Goal: Check status: Check status

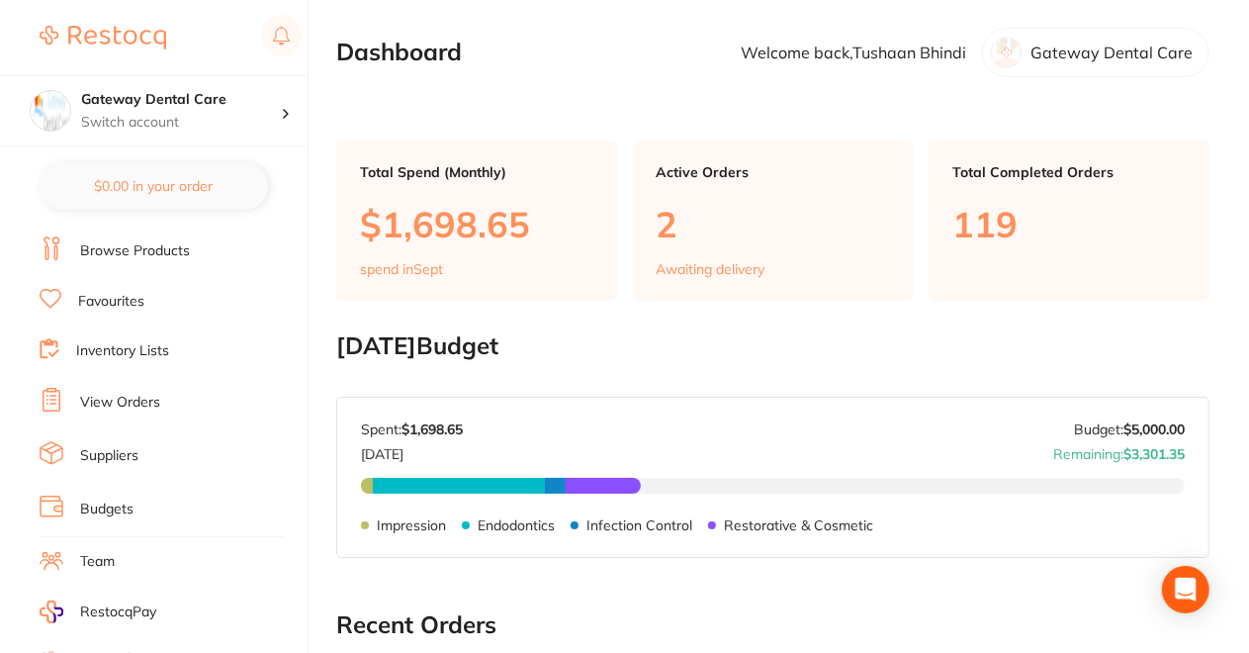
scroll to position [51, 0]
click at [119, 393] on link "View Orders" at bounding box center [120, 402] width 80 height 20
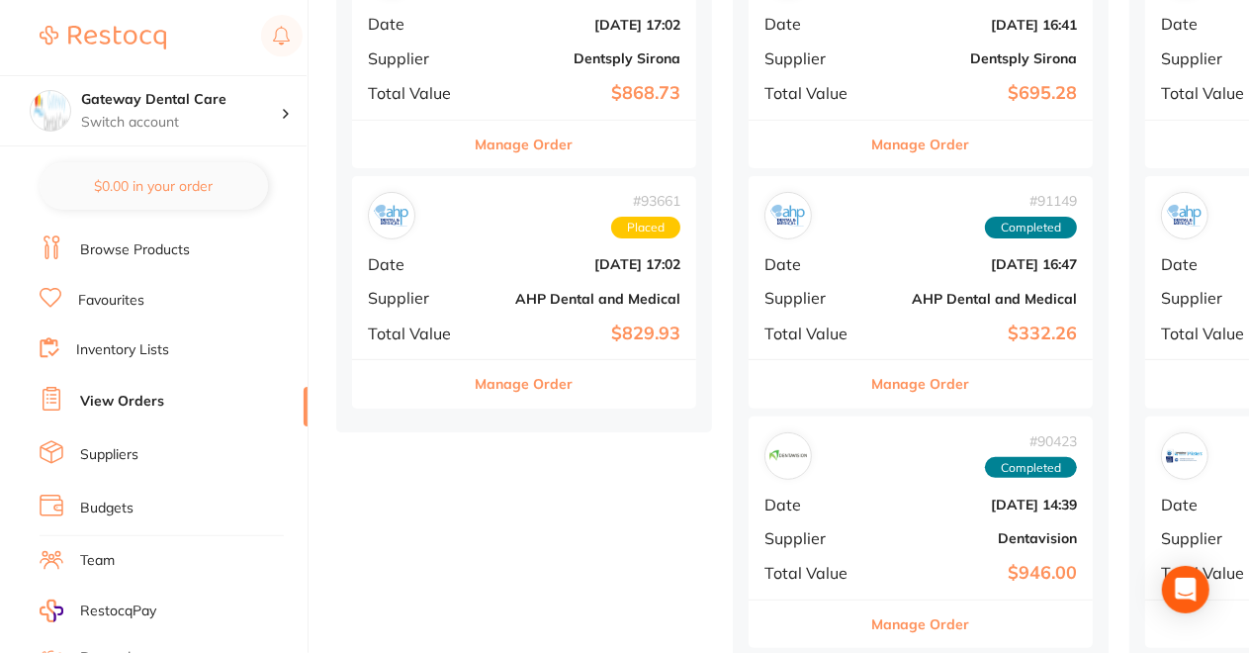
scroll to position [339, 0]
click at [527, 377] on button "Manage Order" at bounding box center [525, 384] width 98 height 47
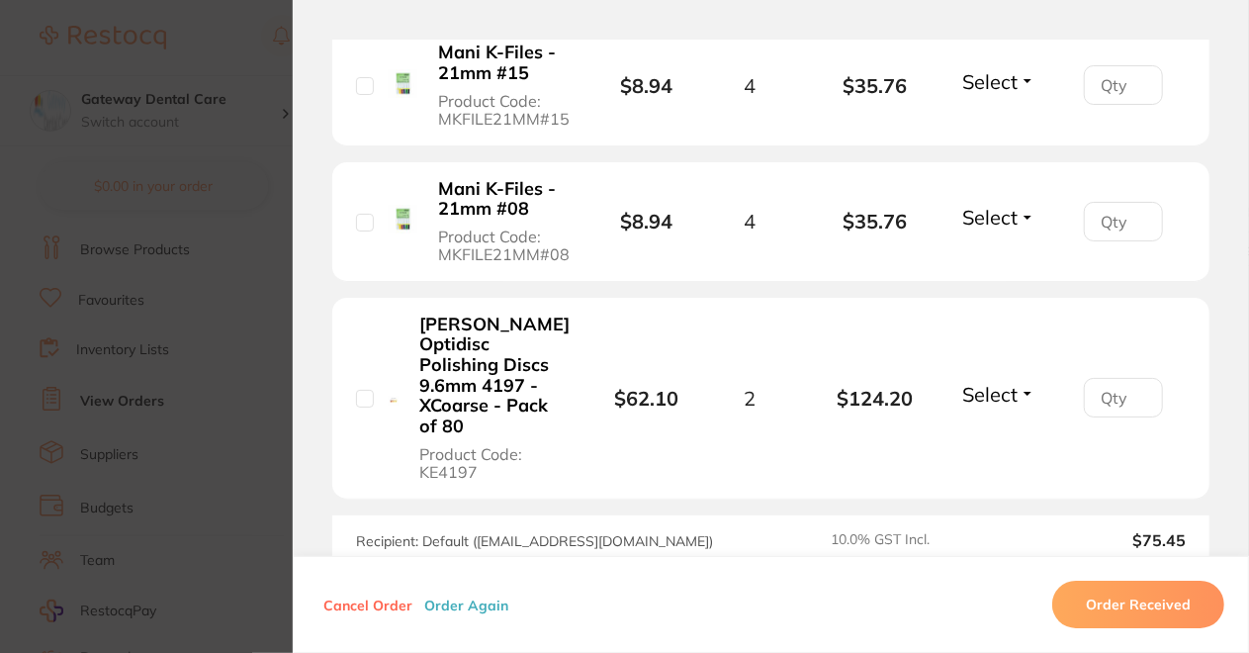
scroll to position [3598, 0]
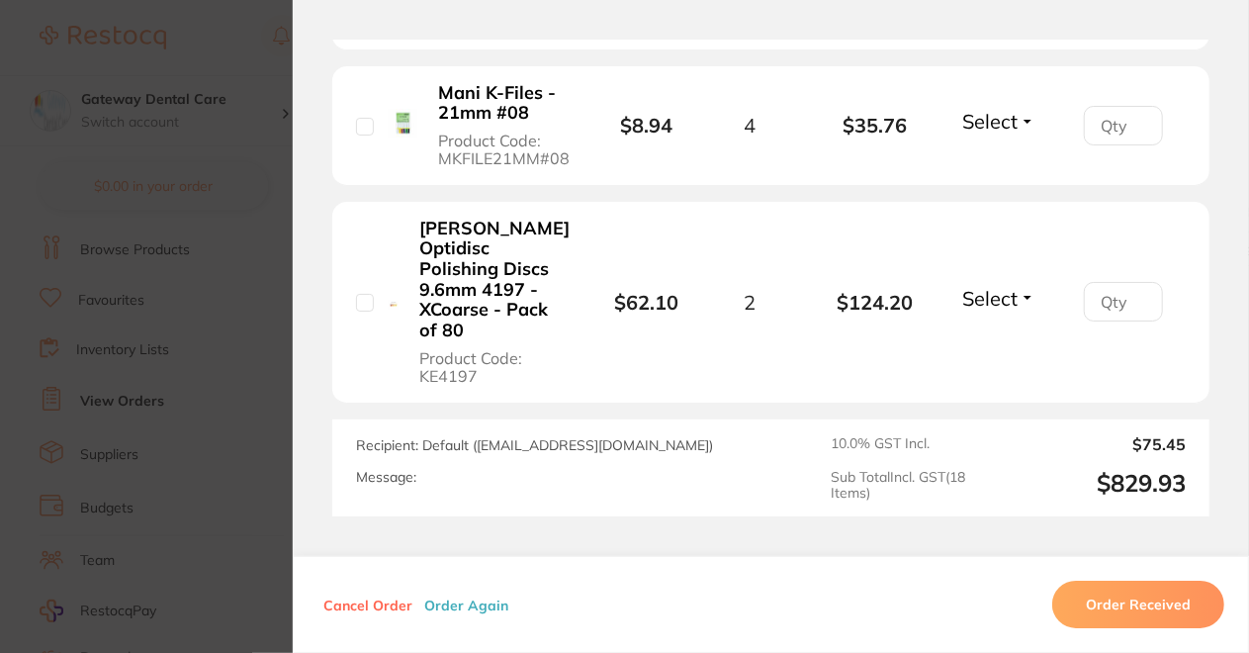
click at [201, 449] on section "Order ID: Restocq- 93661 Order Information Placed Order Order Date [DATE] 17:02…" at bounding box center [624, 326] width 1249 height 653
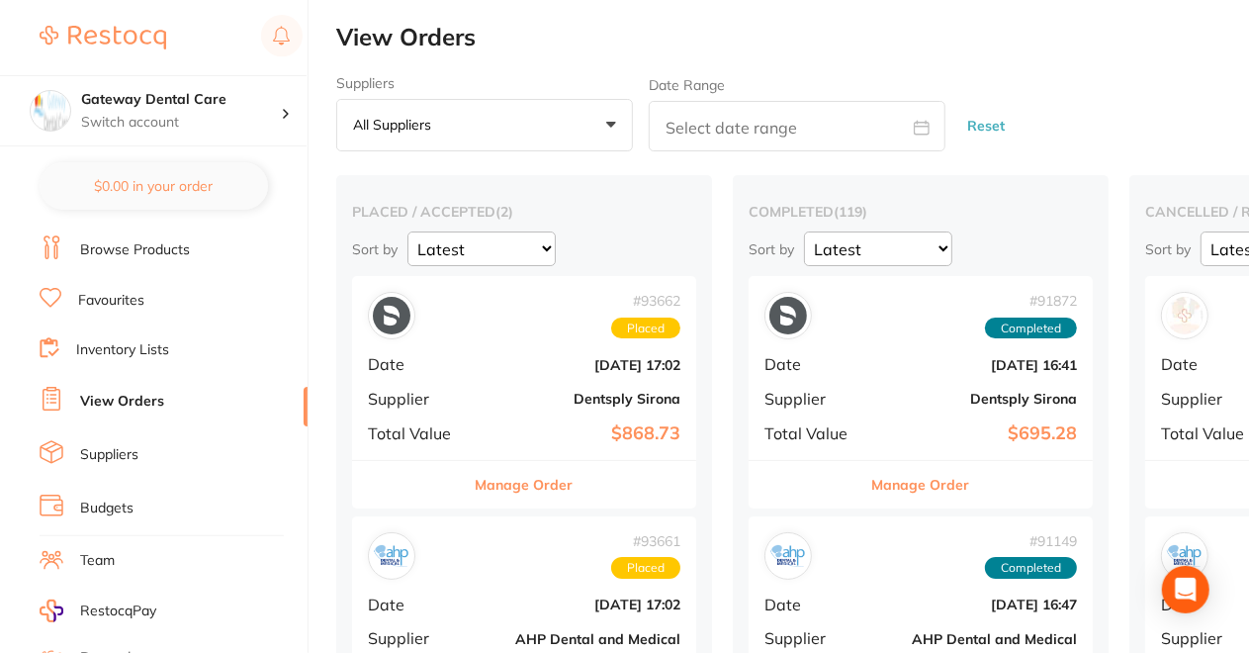
click at [524, 488] on button "Manage Order" at bounding box center [525, 484] width 98 height 47
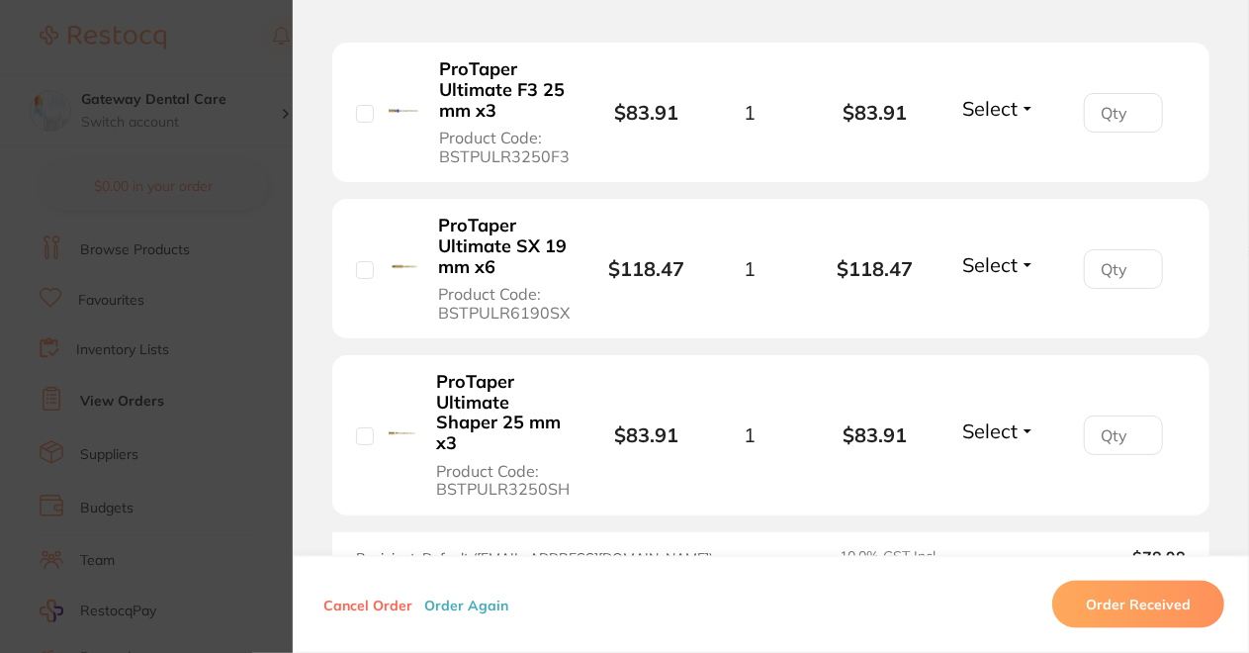
scroll to position [1409, 0]
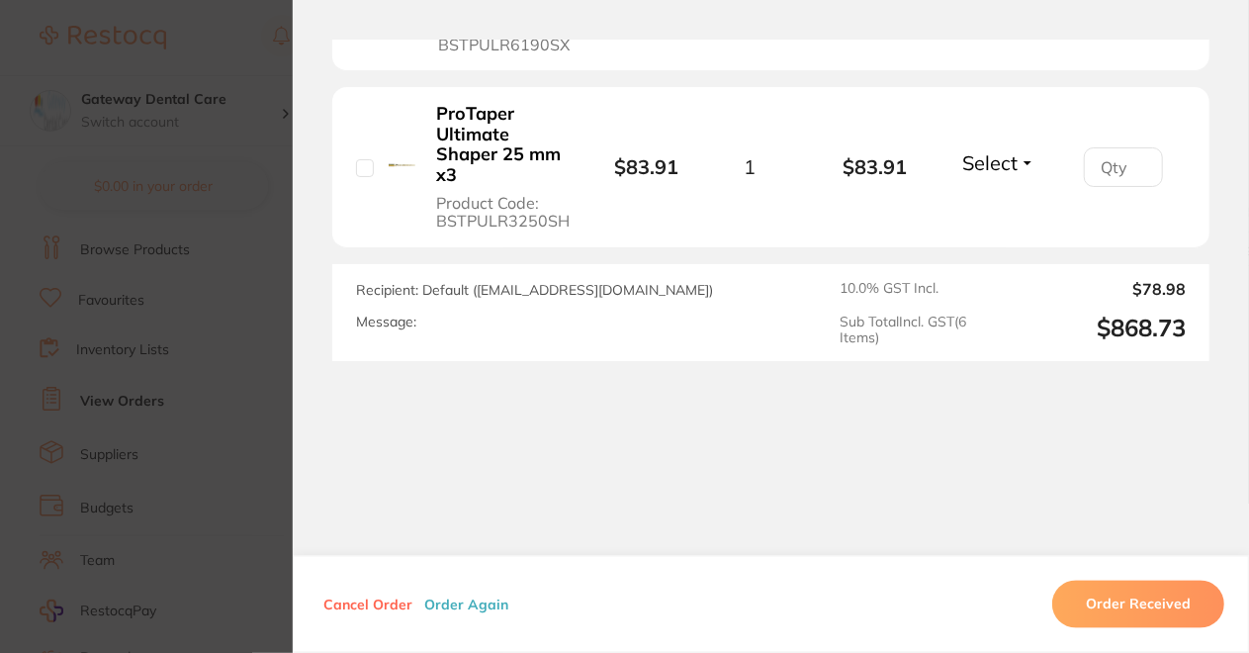
click at [209, 195] on section "Order ID: Restocq- 93662 Order Information Placed Order Order Date [DATE] 17:02…" at bounding box center [624, 326] width 1249 height 653
